Goal: Find specific page/section: Find specific page/section

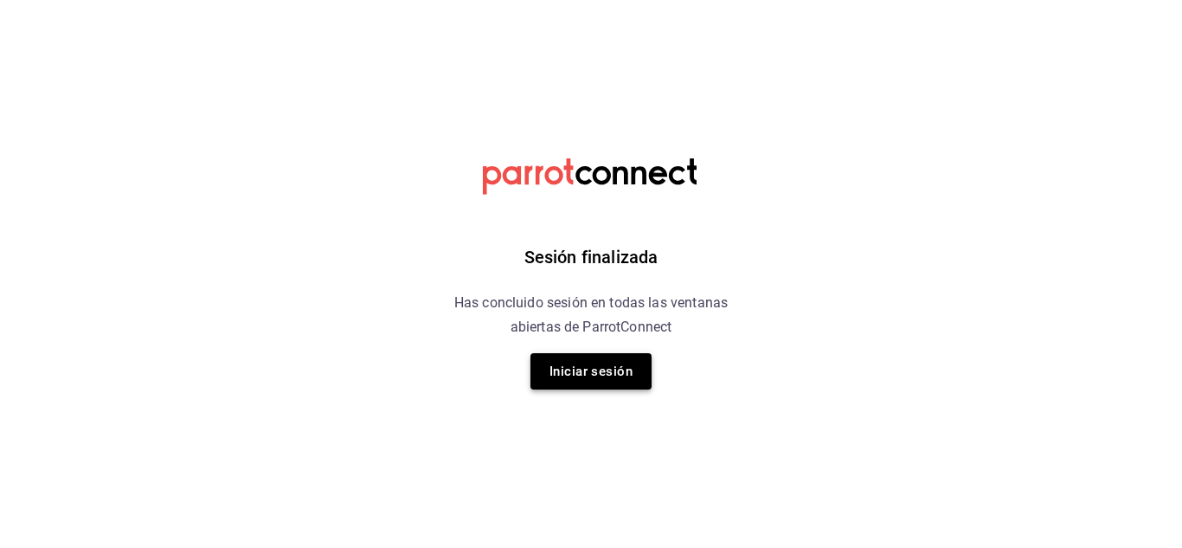
click at [610, 363] on button "Iniciar sesión" at bounding box center [590, 371] width 121 height 36
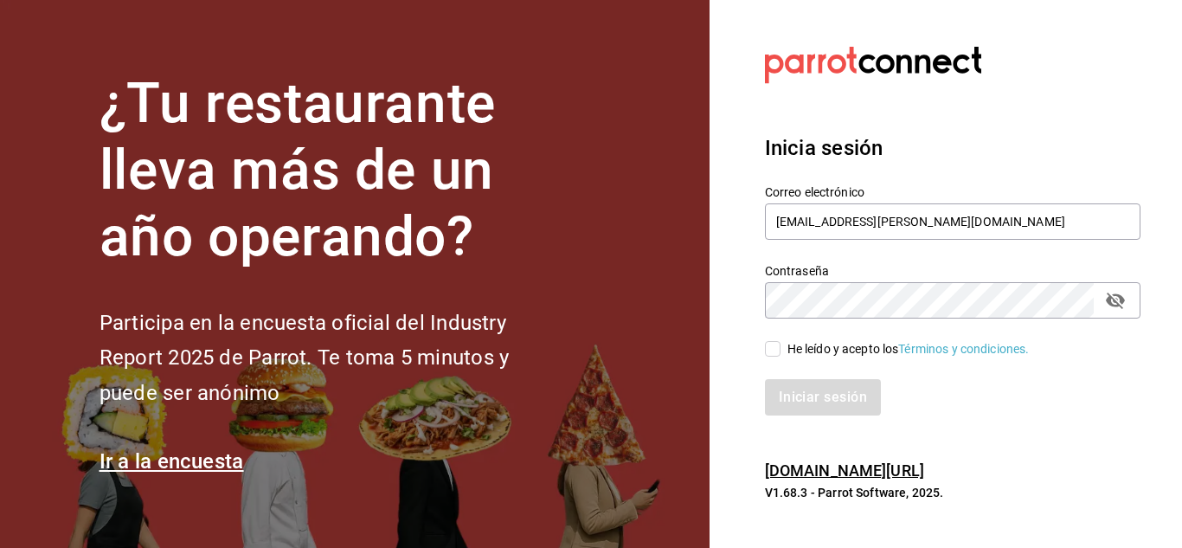
click at [770, 347] on input "He leído y acepto los Términos y condiciones." at bounding box center [773, 349] width 16 height 16
checkbox input "true"
click at [793, 389] on button "Iniciar sesión" at bounding box center [824, 397] width 118 height 36
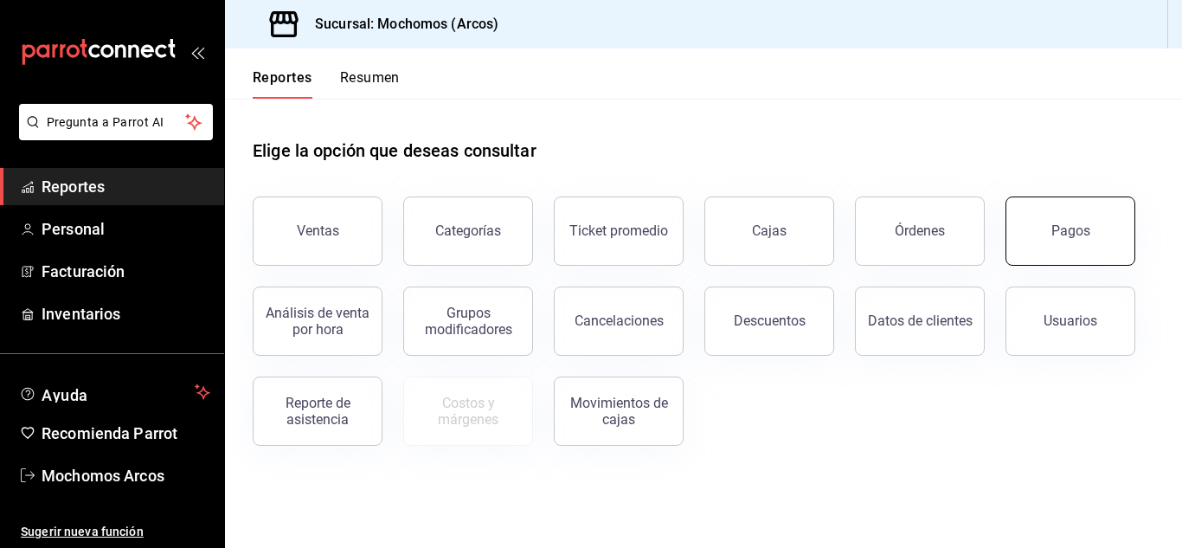
click at [1059, 213] on button "Pagos" at bounding box center [1070, 230] width 130 height 69
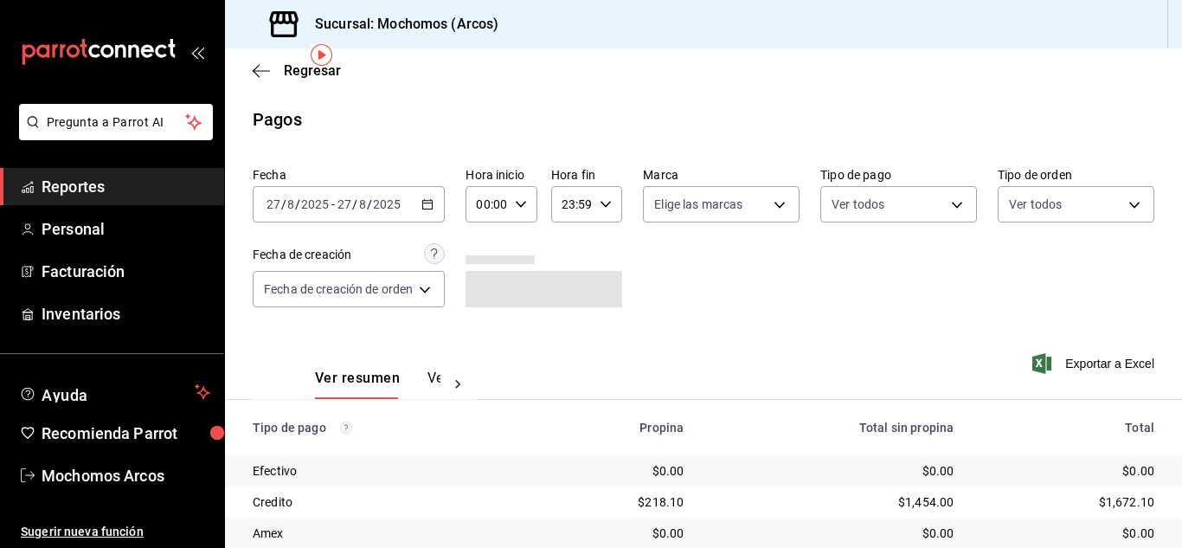
scroll to position [216, 0]
